Goal: Navigation & Orientation: Find specific page/section

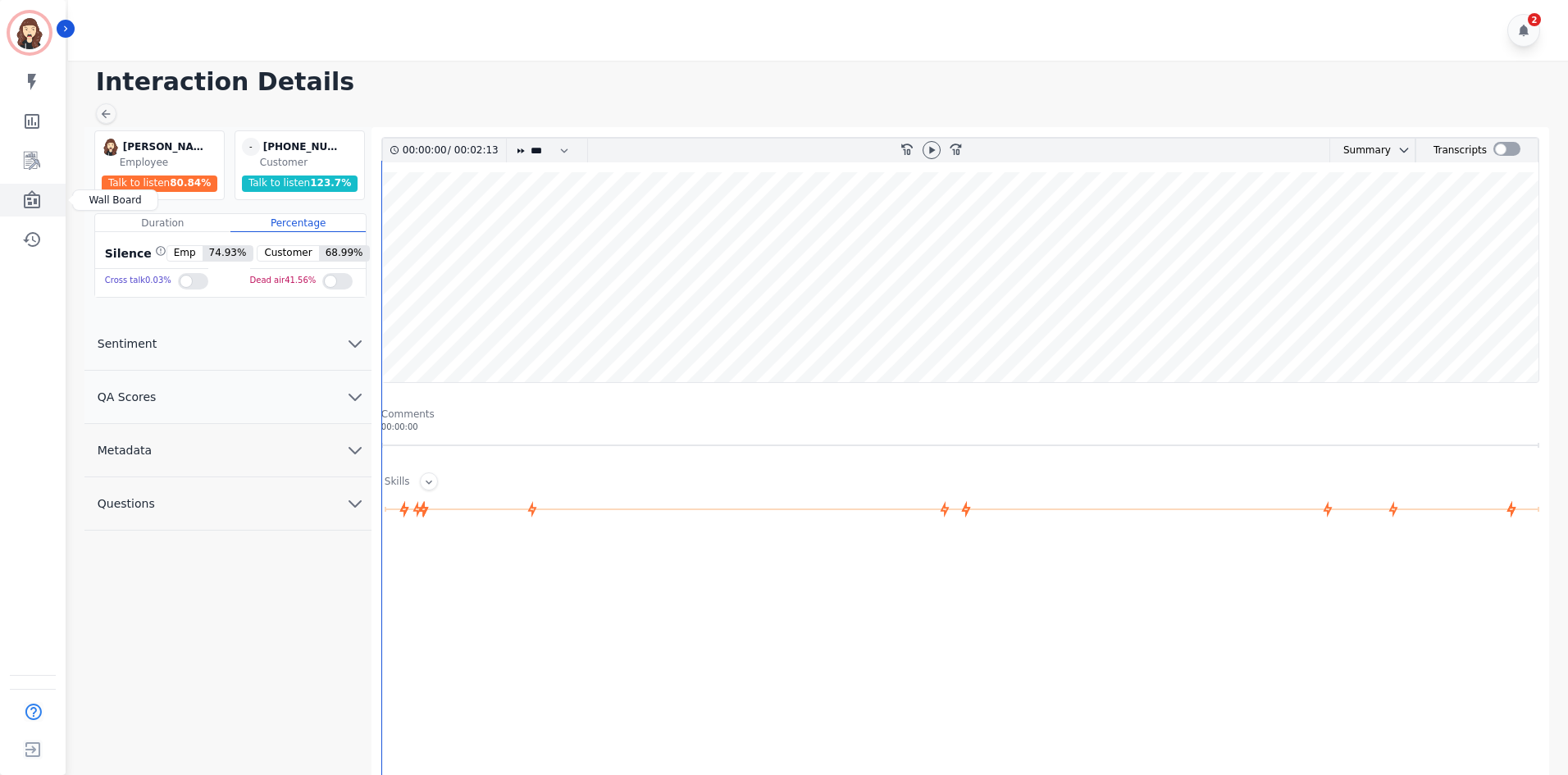
click at [26, 202] on icon "Sidebar" at bounding box center [32, 199] width 17 height 18
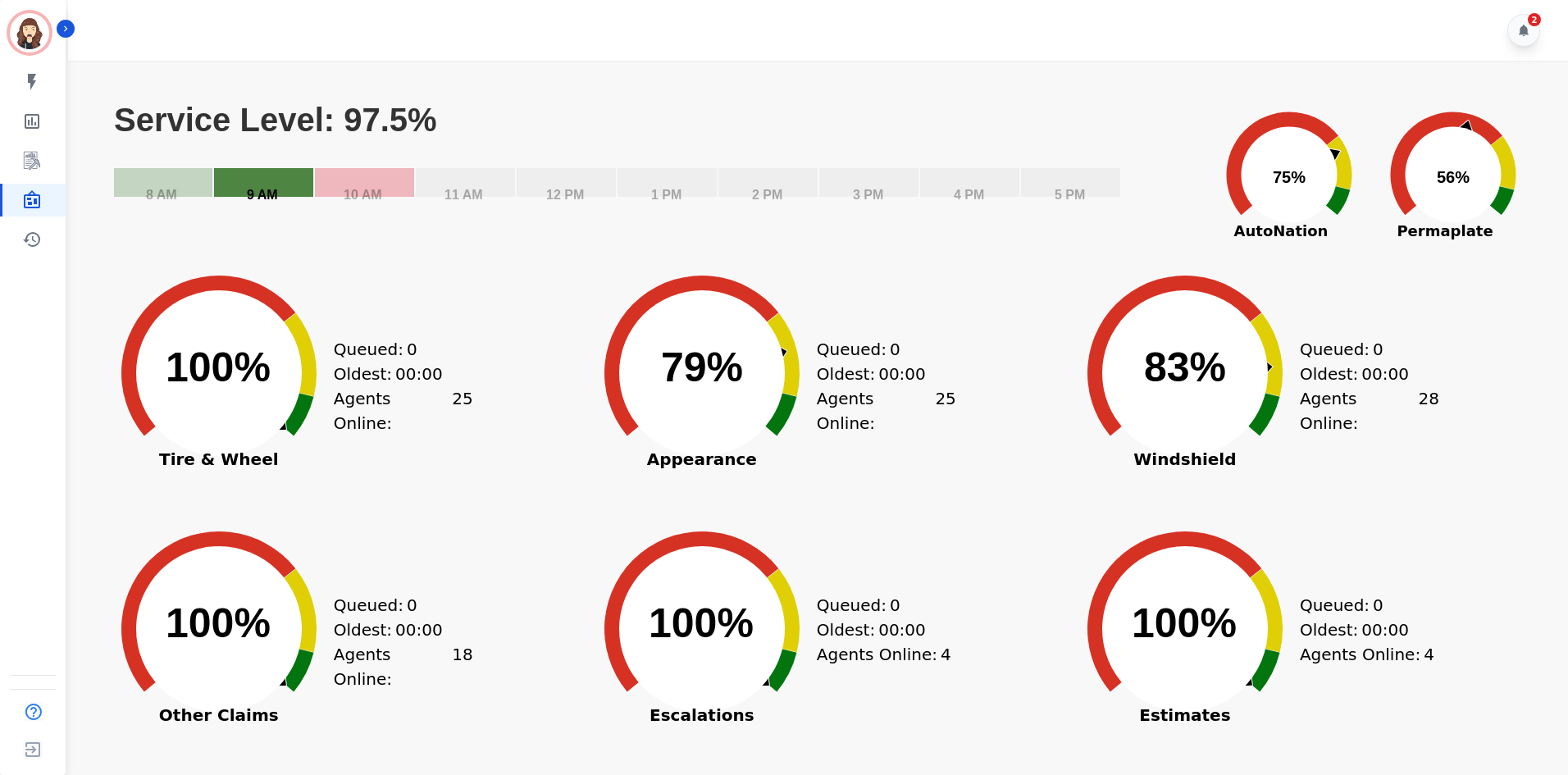
click at [240, 228] on div "Created with Highcharts 10.3.3 Service Level: 97.5% 5 PM 4 PM 3 PM 2 PM 1 PM 12…" at bounding box center [824, 162] width 1423 height 164
